Goal: Task Accomplishment & Management: Use online tool/utility

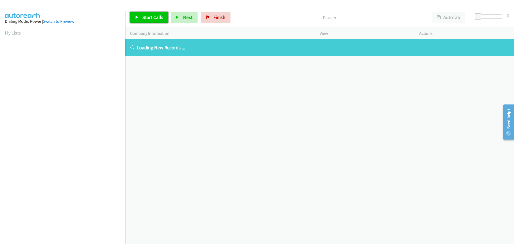
click at [146, 20] on span "Start Calls" at bounding box center [152, 17] width 21 height 6
